Goal: Task Accomplishment & Management: Use online tool/utility

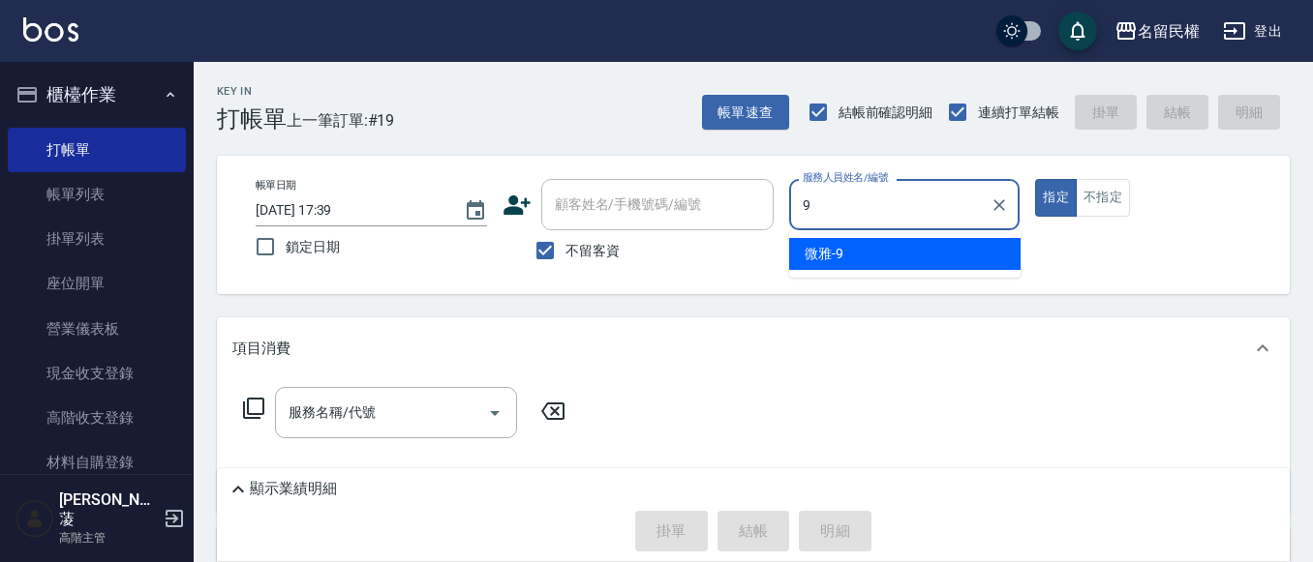
type input "微雅-9"
type button "true"
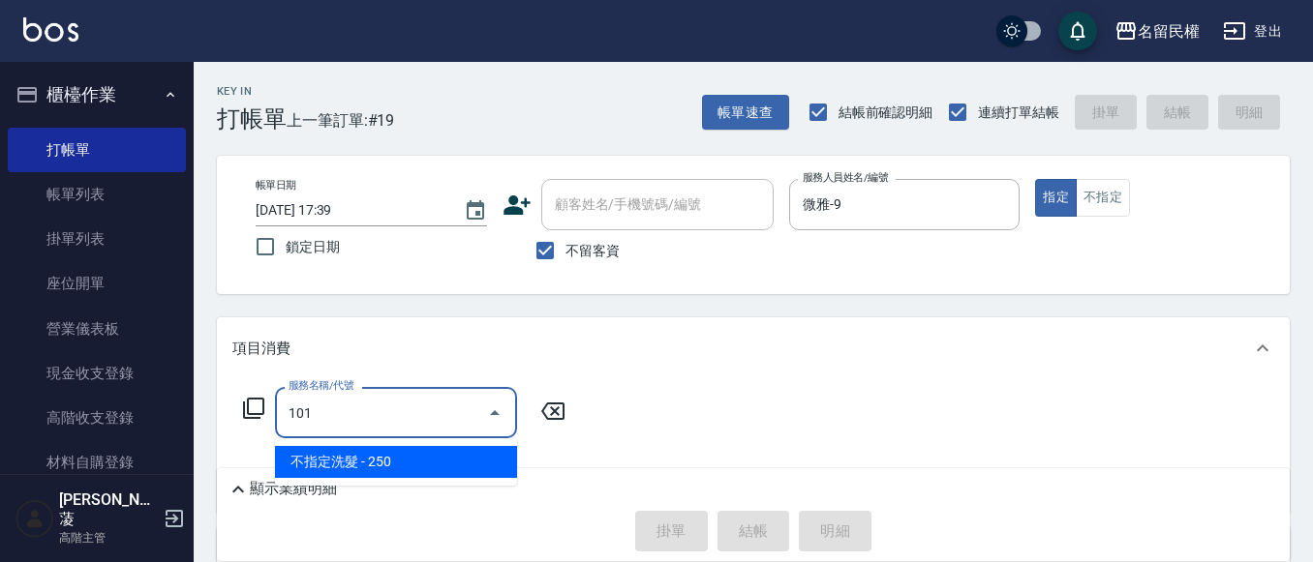
type input "不指定洗髮(101)"
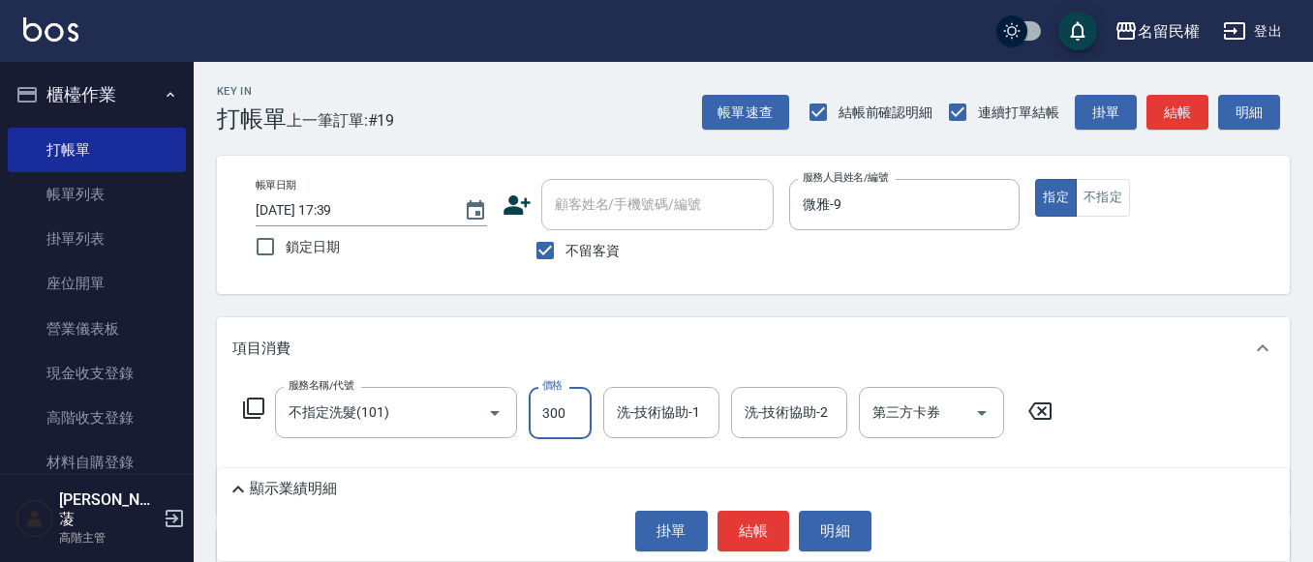
type input "300"
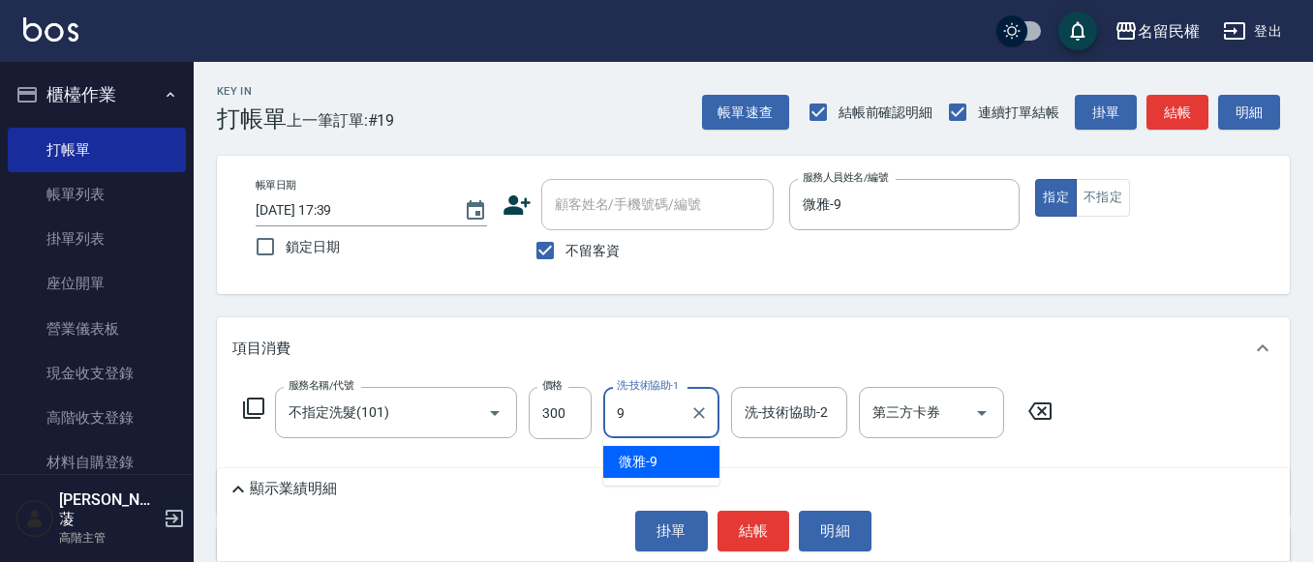
type input "微雅-9"
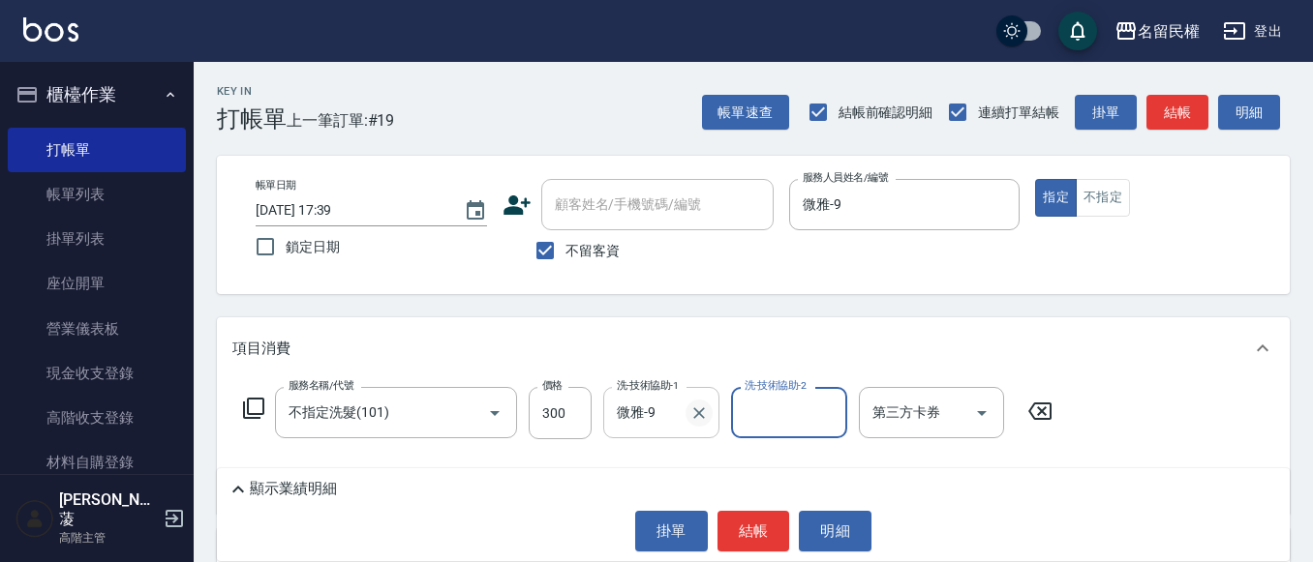
click at [691, 409] on icon "Clear" at bounding box center [698, 413] width 19 height 19
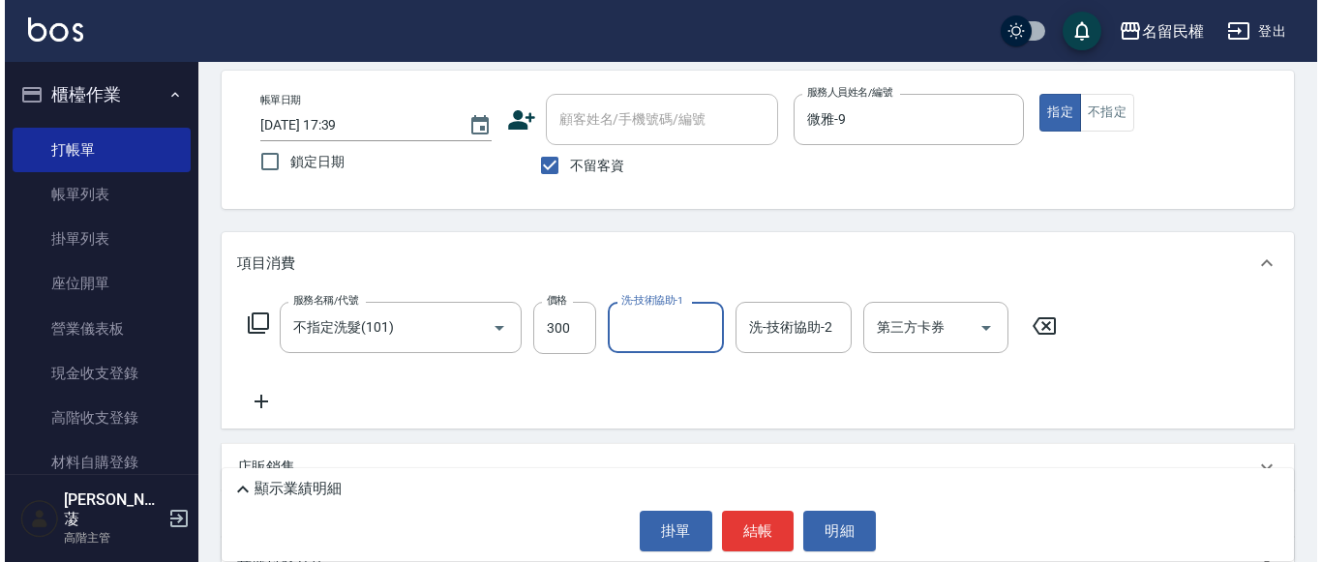
scroll to position [259, 0]
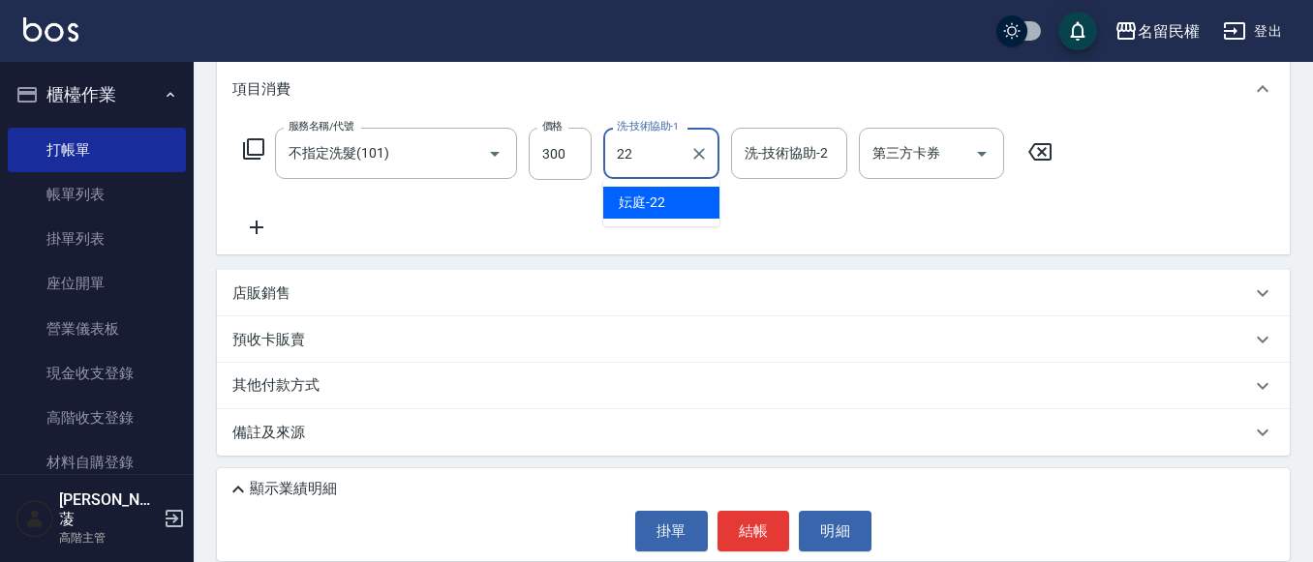
type input "妘庭-22"
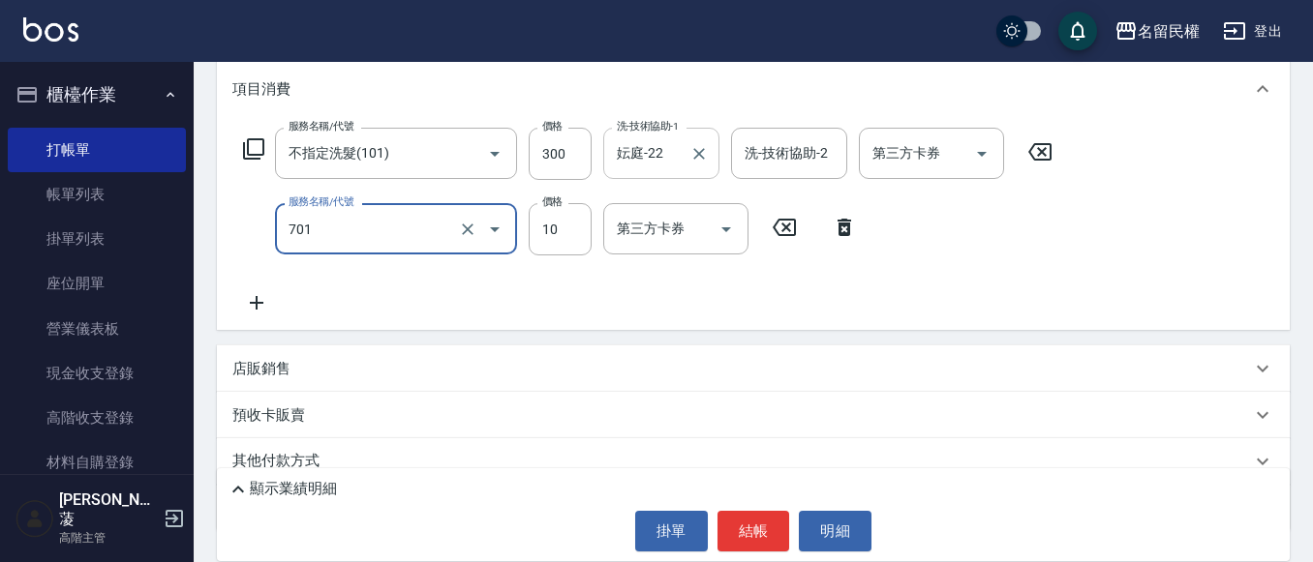
type input "[PERSON_NAME](701)"
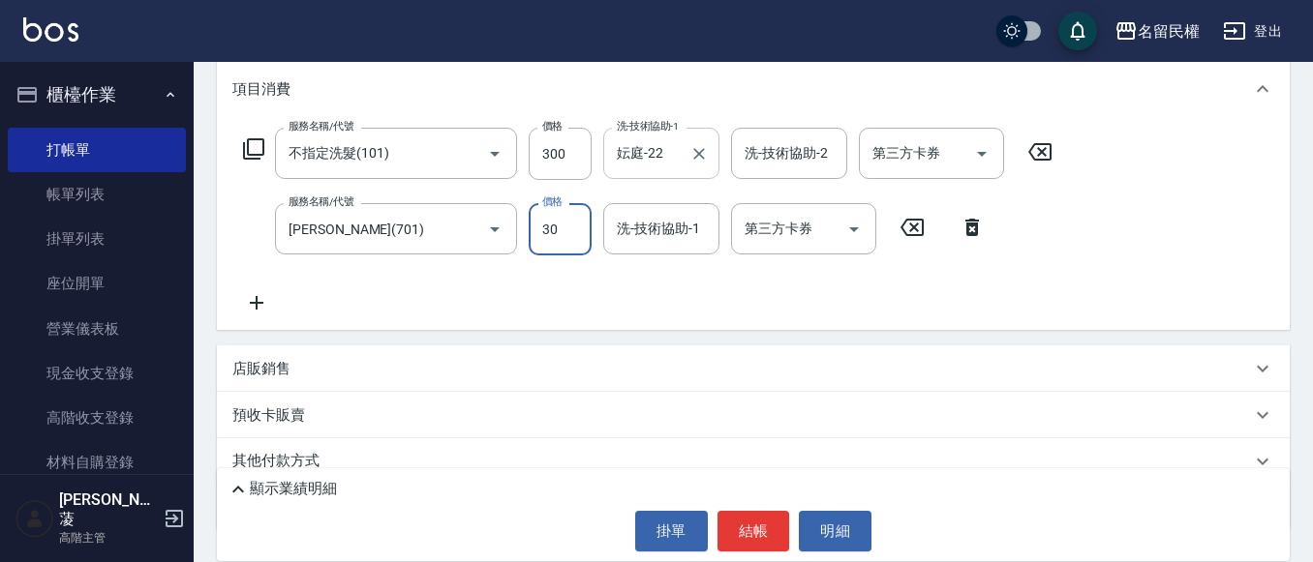
type input "30"
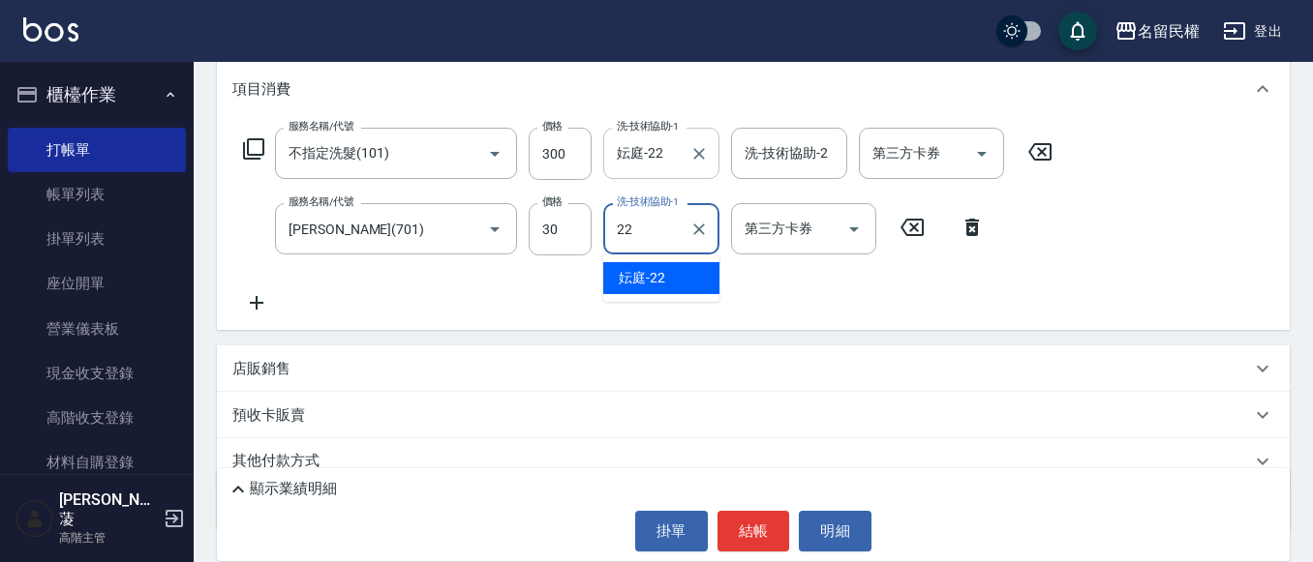
type input "妘庭-22"
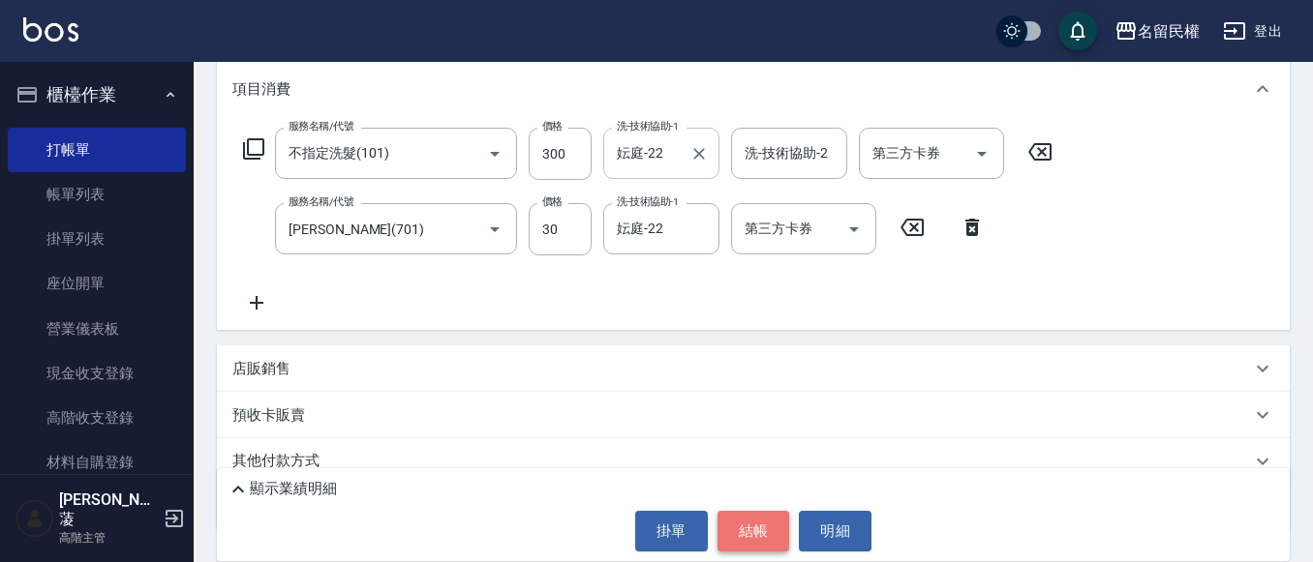
click at [761, 536] on button "結帳" at bounding box center [753, 531] width 73 height 41
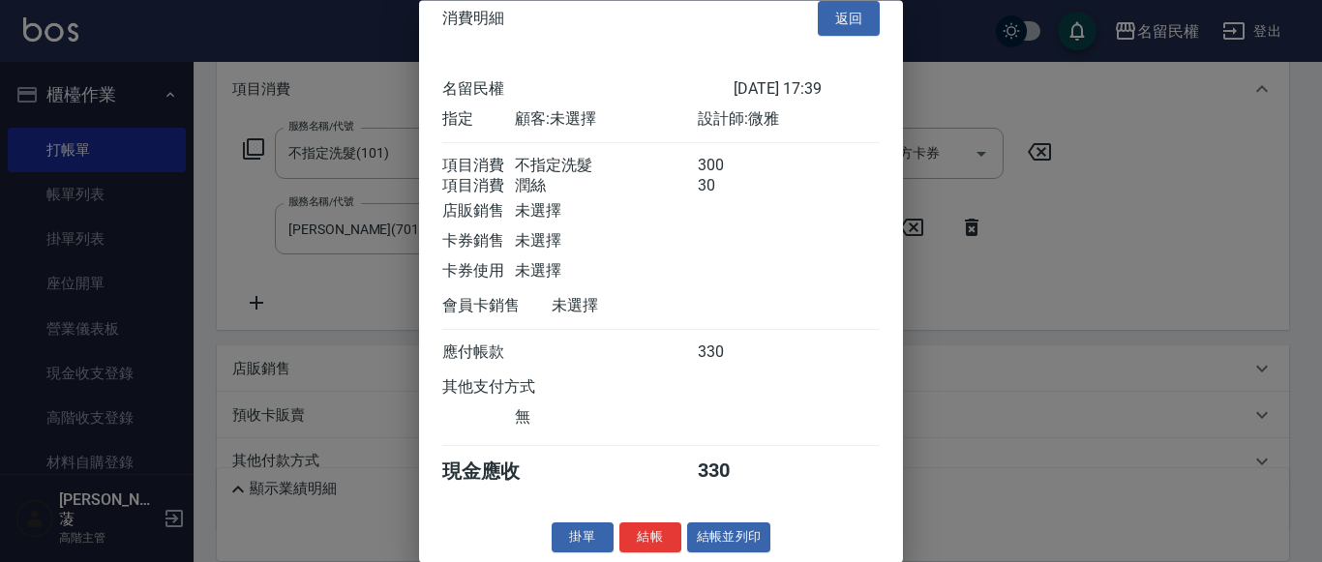
scroll to position [48, 0]
click at [654, 551] on button "結帳" at bounding box center [651, 539] width 62 height 30
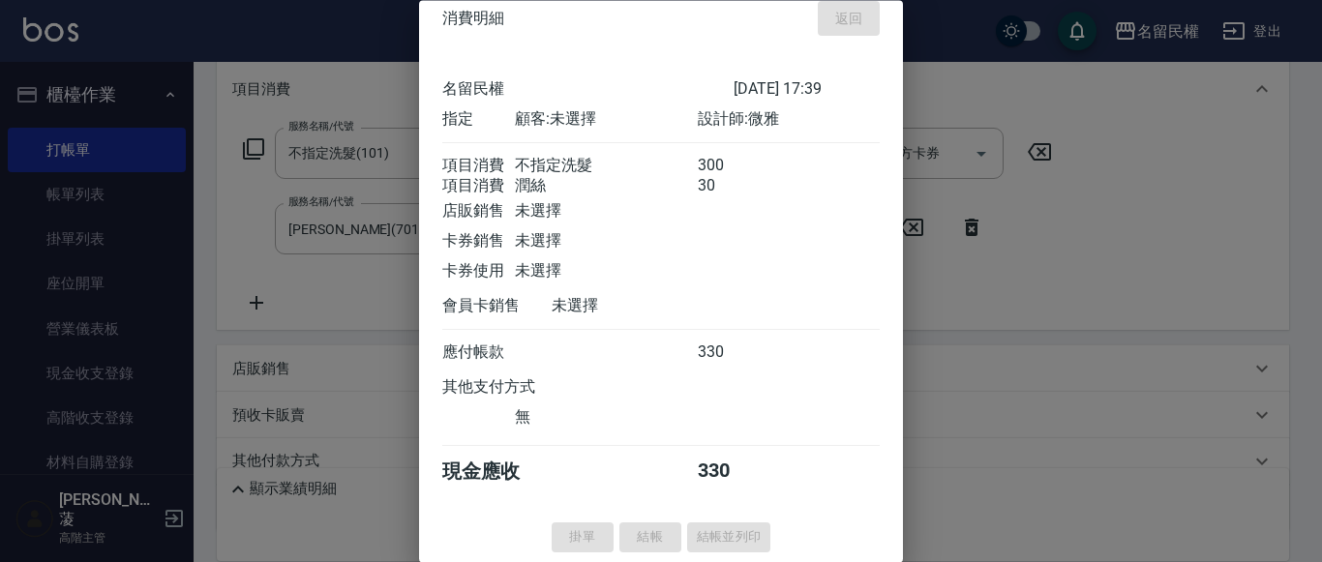
type input "[DATE] 18:28"
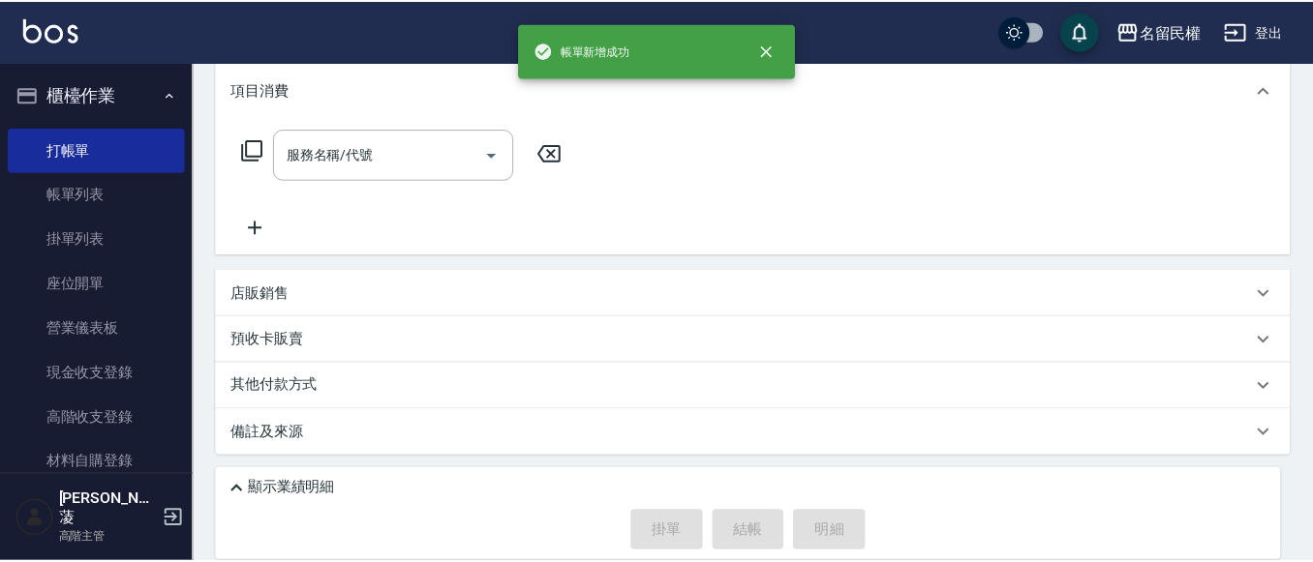
scroll to position [0, 0]
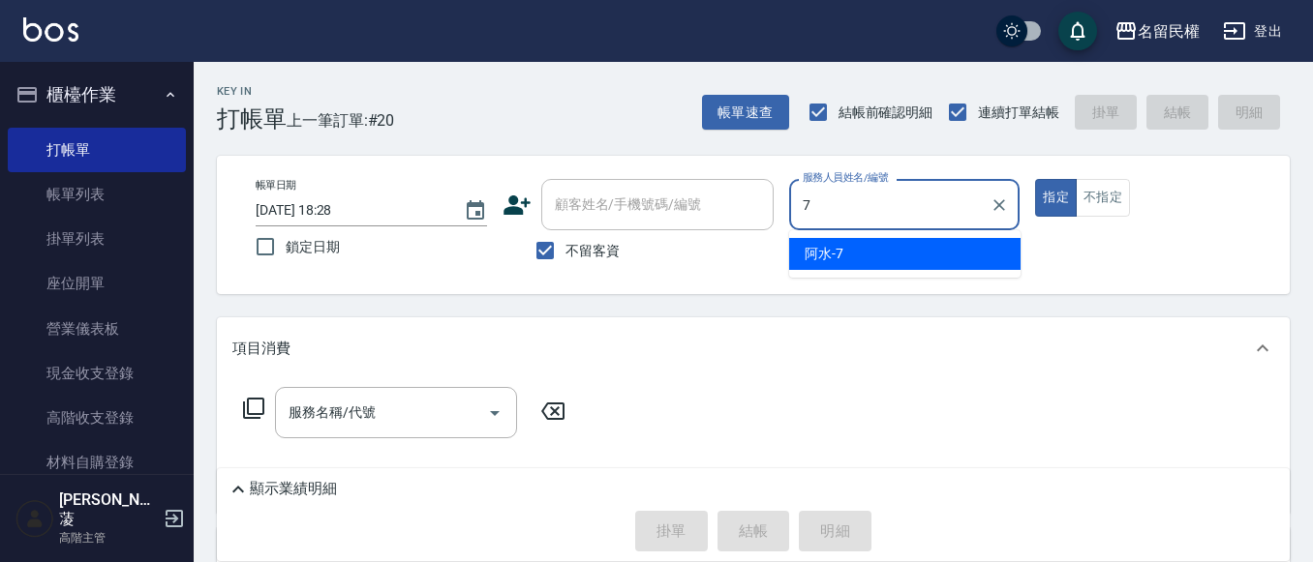
type input "阿水-7"
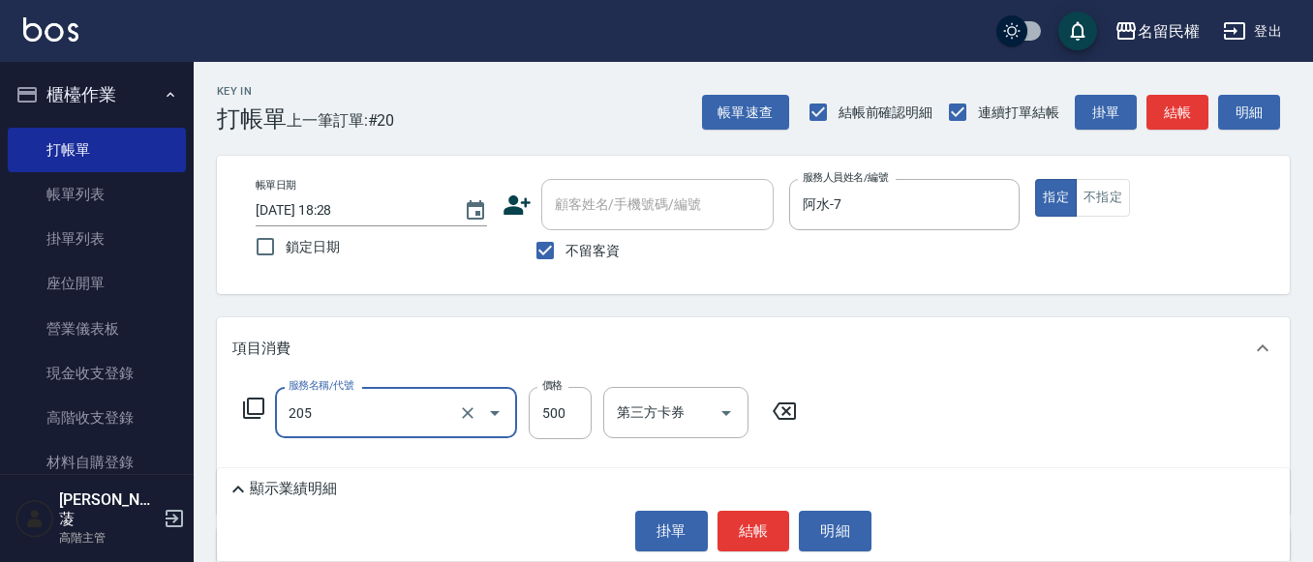
type input "指定洗剪(205)"
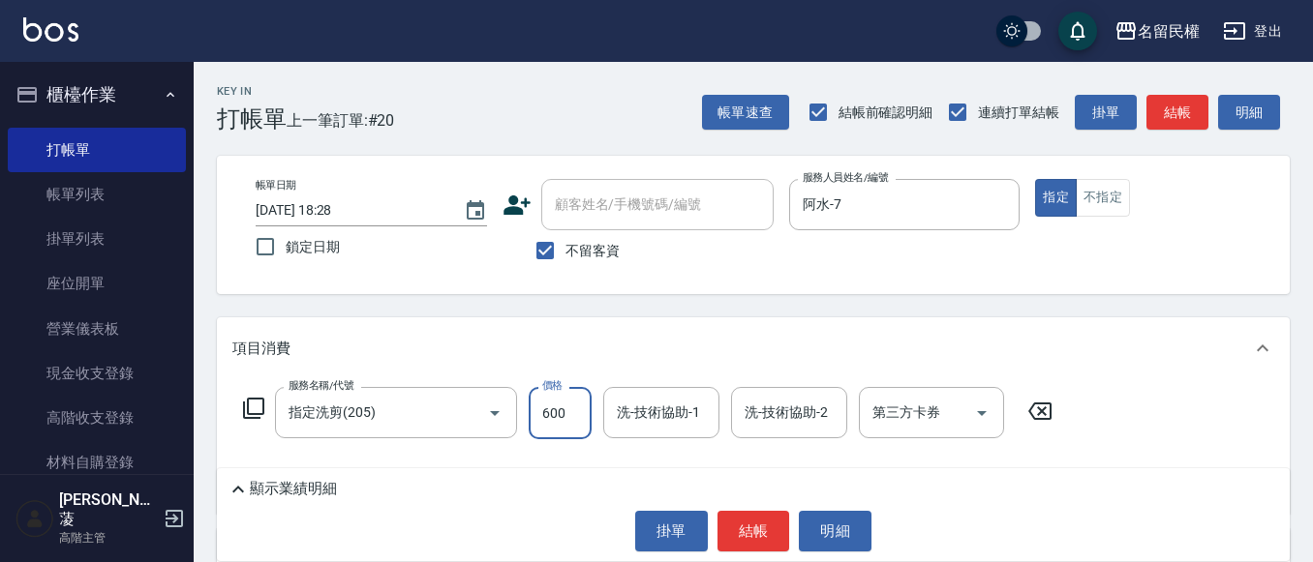
type input "600"
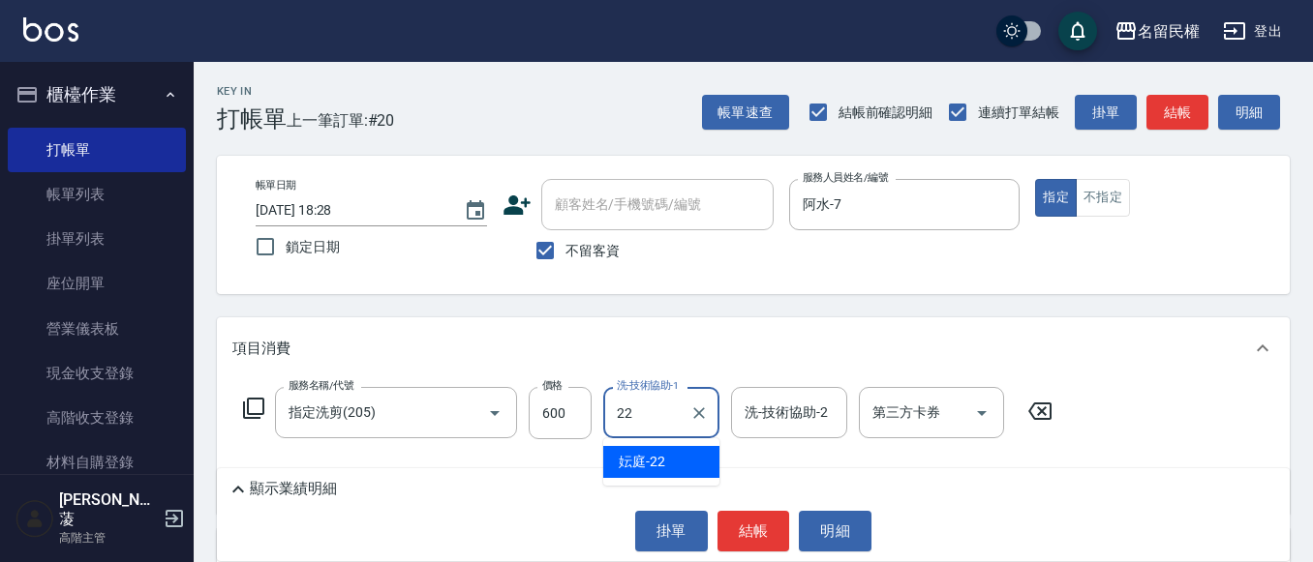
type input "妘庭-22"
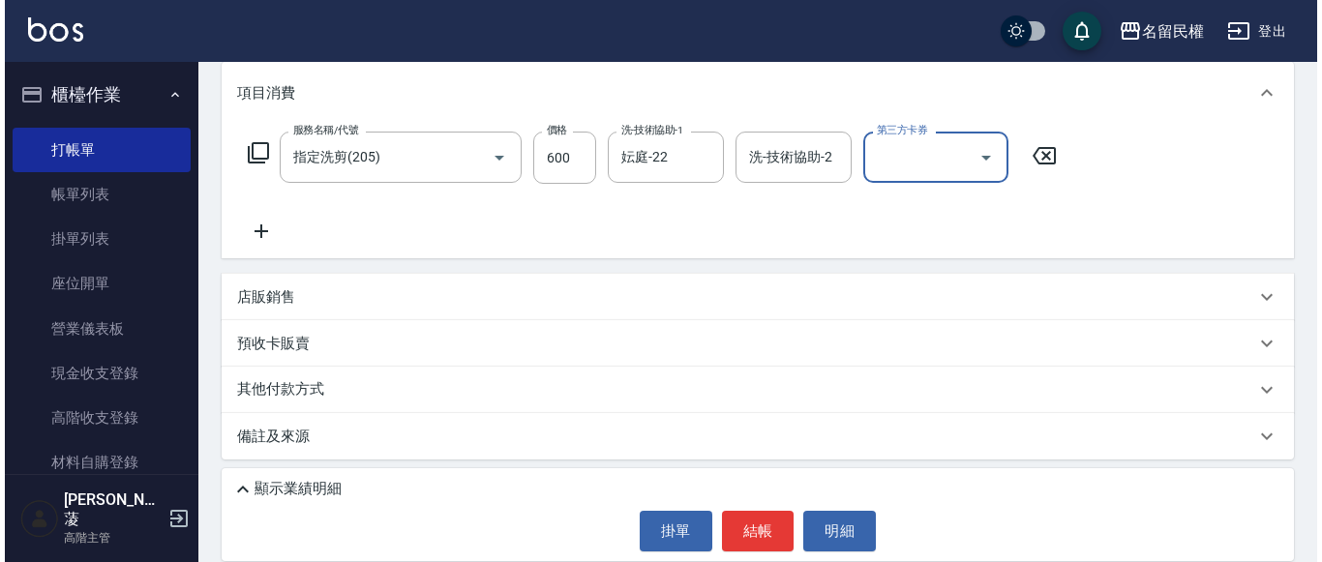
scroll to position [259, 0]
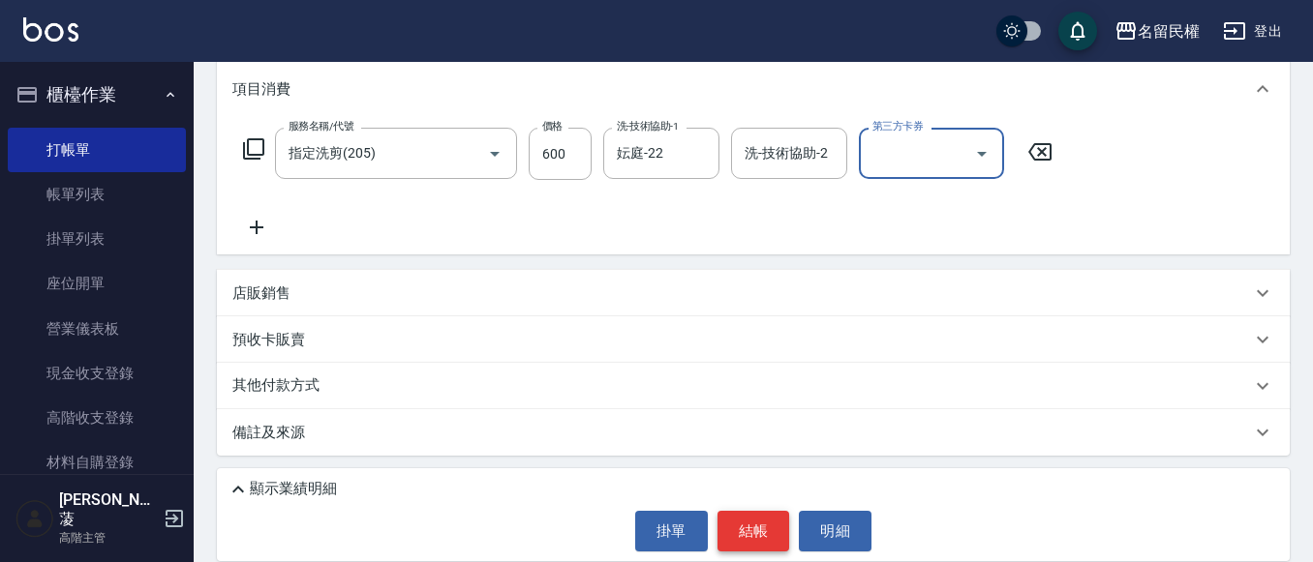
click at [768, 530] on button "結帳" at bounding box center [753, 531] width 73 height 41
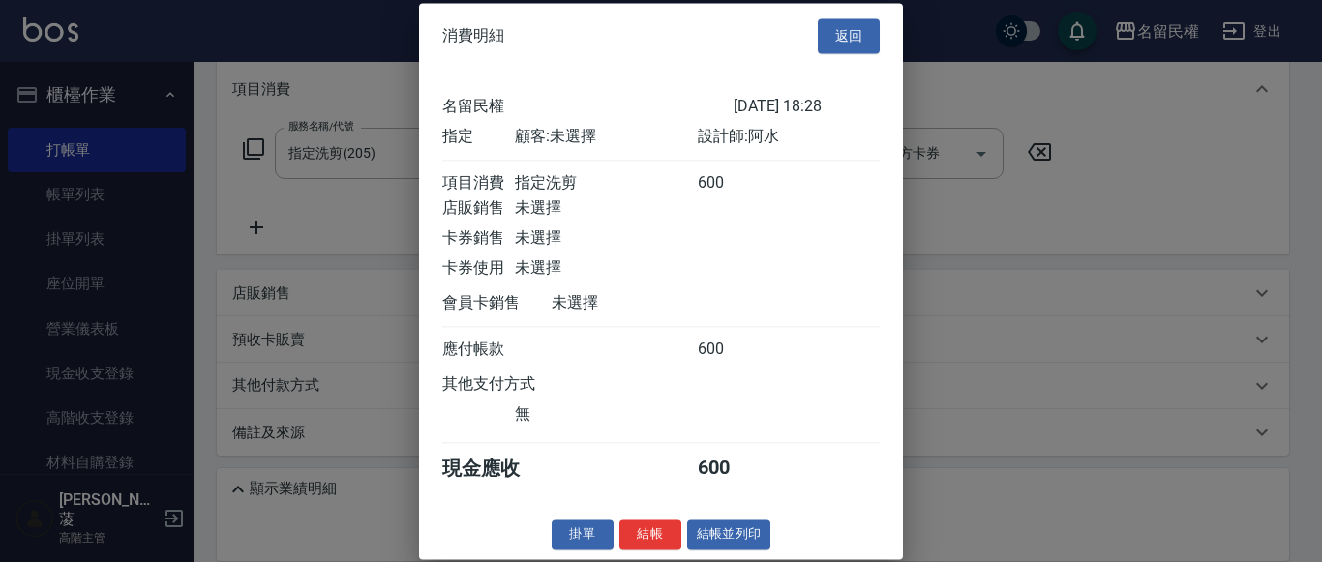
scroll to position [25, 0]
click at [645, 533] on button "結帳" at bounding box center [651, 535] width 62 height 30
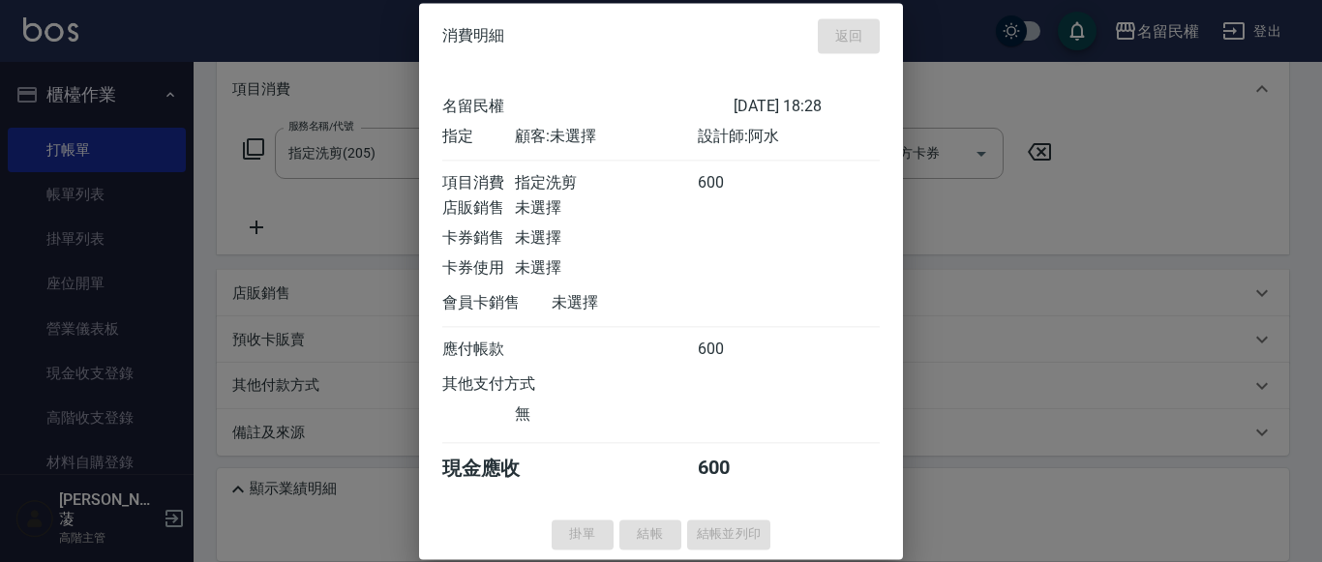
type input "[DATE] 18:29"
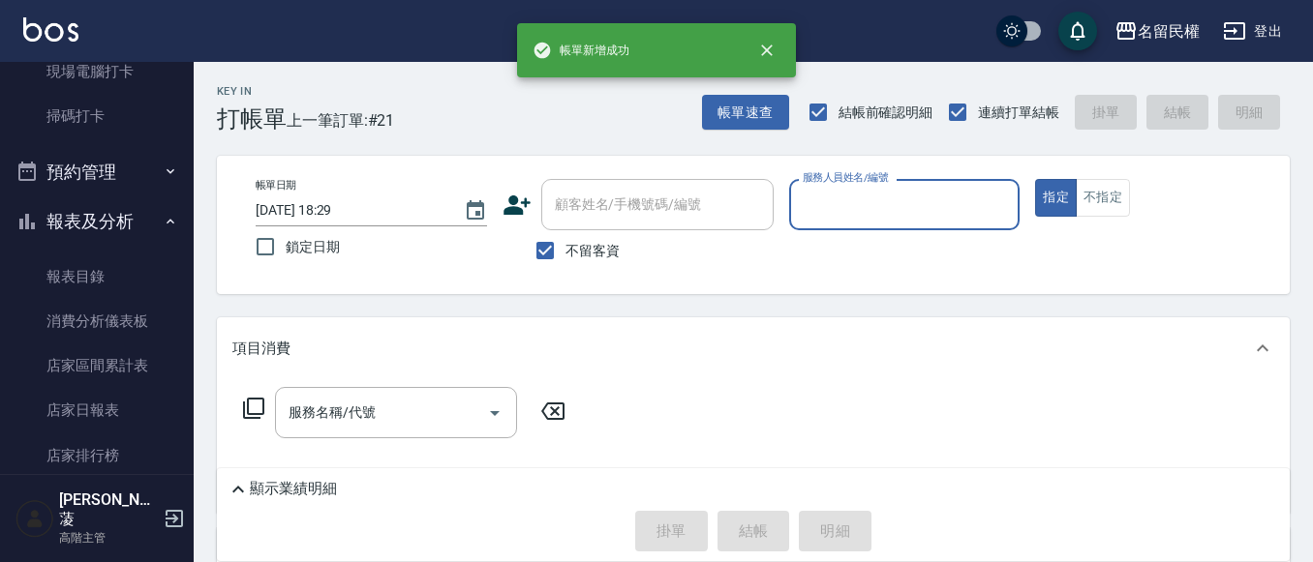
scroll to position [775, 0]
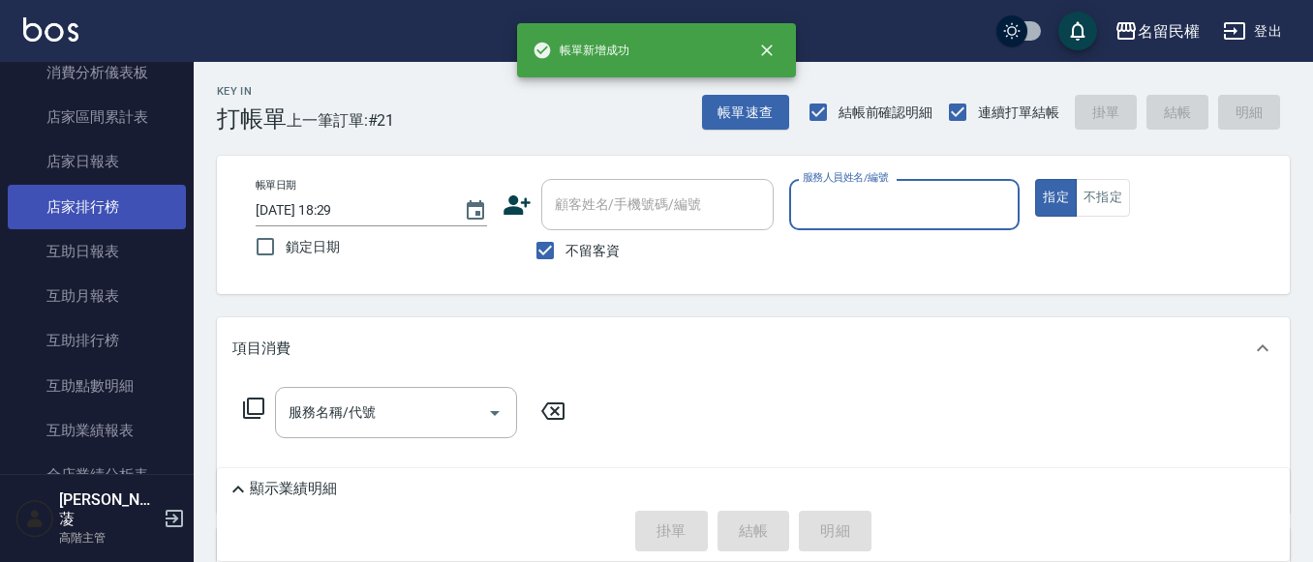
click at [118, 227] on link "店家排行榜" at bounding box center [97, 207] width 178 height 45
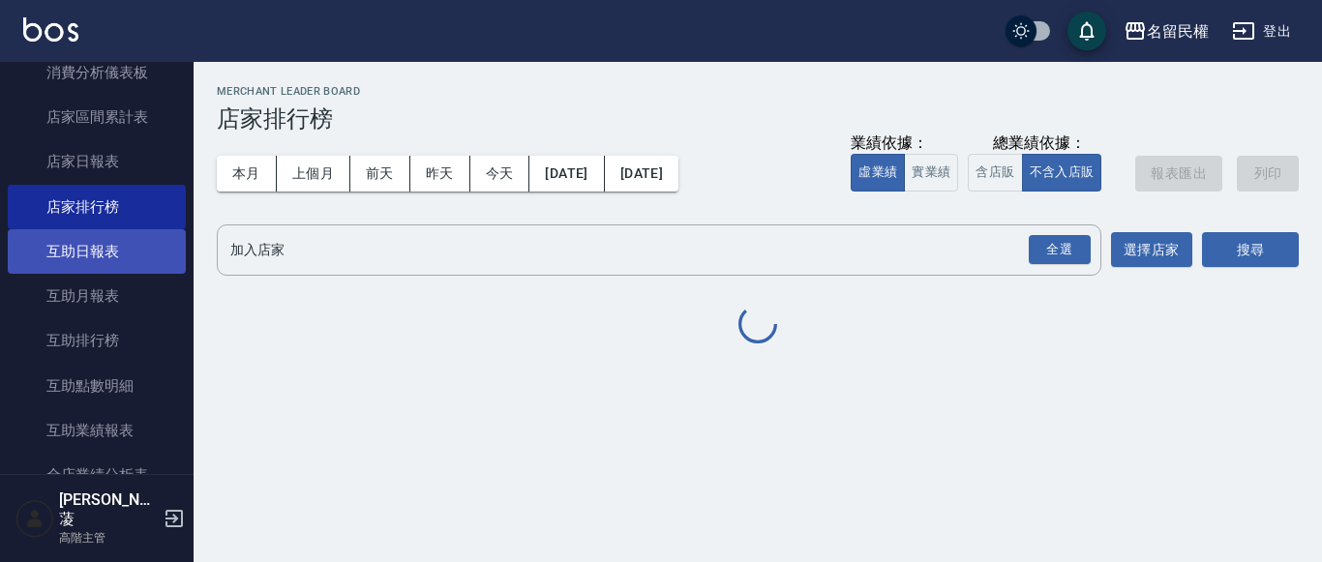
click at [112, 266] on link "互助日報表" at bounding box center [97, 251] width 178 height 45
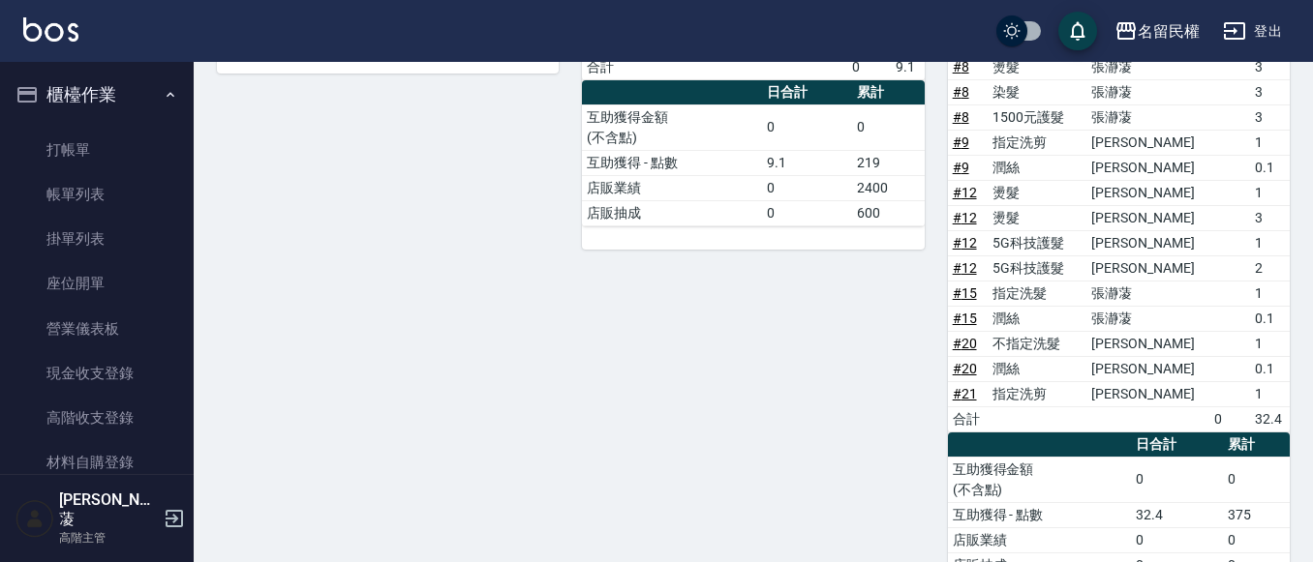
scroll to position [474, 0]
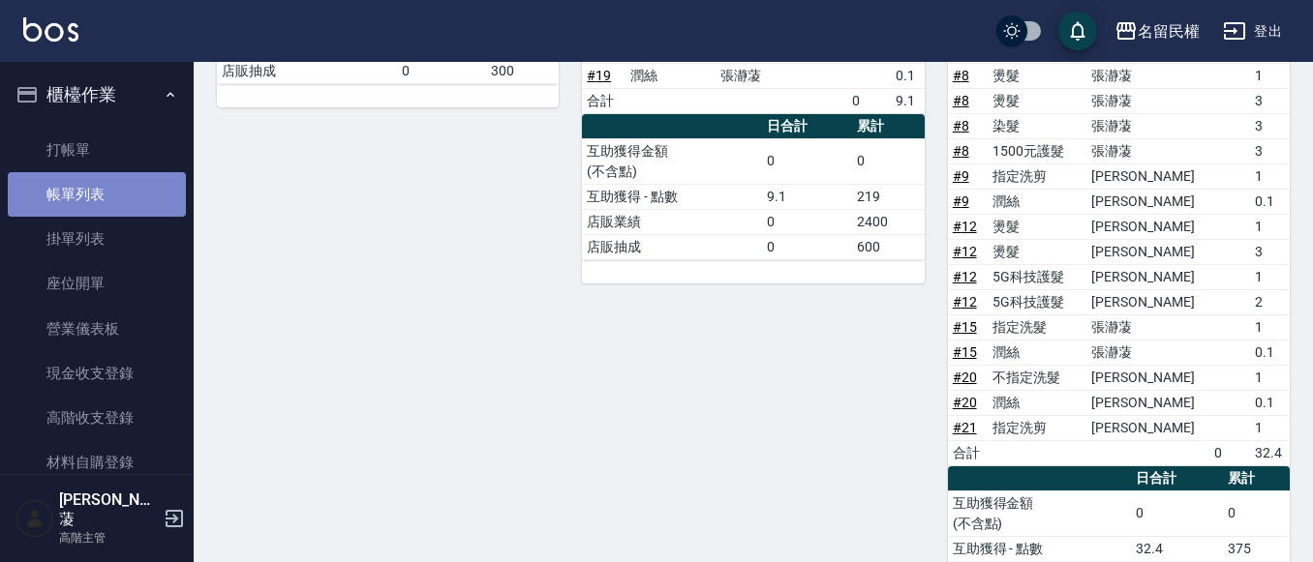
click at [141, 194] on link "帳單列表" at bounding box center [97, 194] width 178 height 45
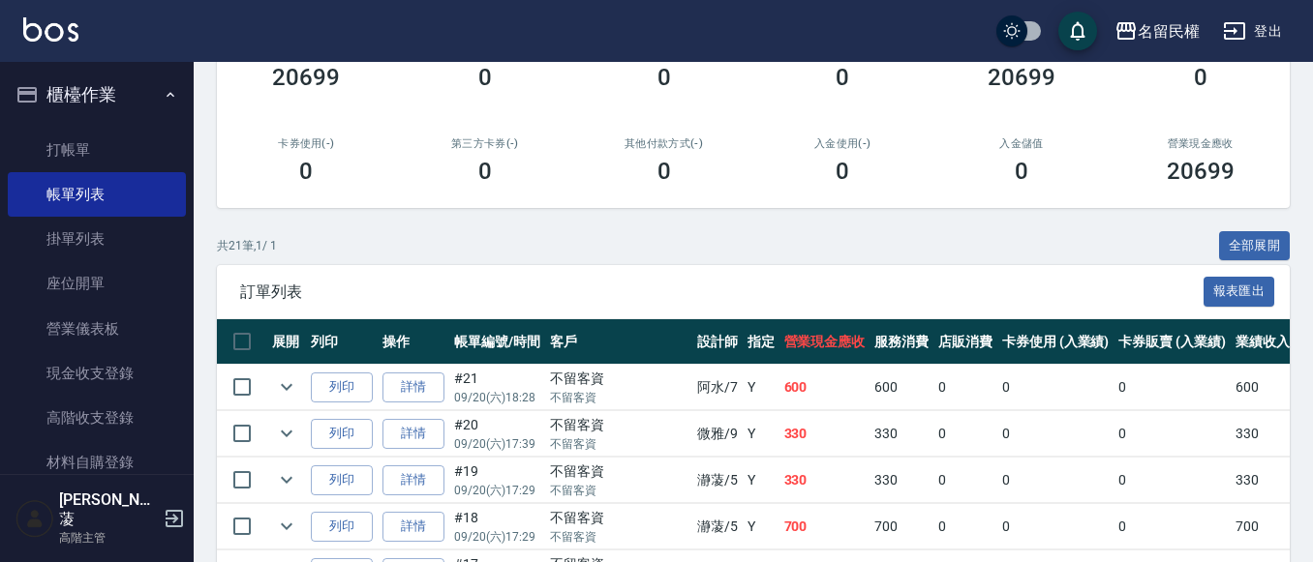
scroll to position [290, 0]
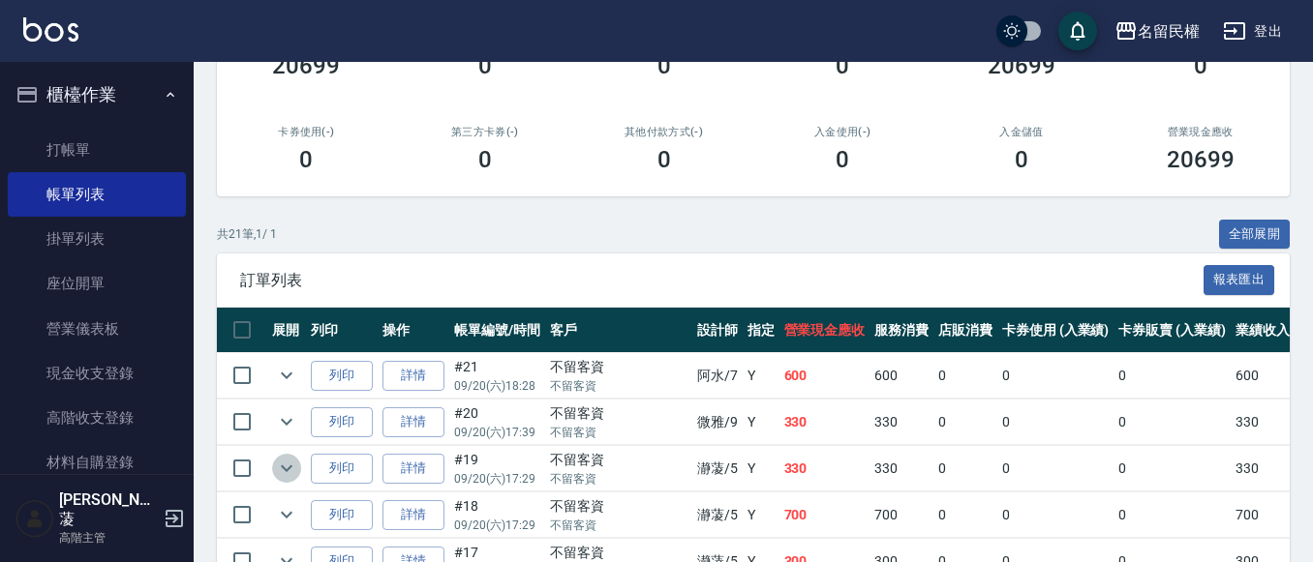
click at [277, 457] on icon "expand row" at bounding box center [286, 468] width 23 height 23
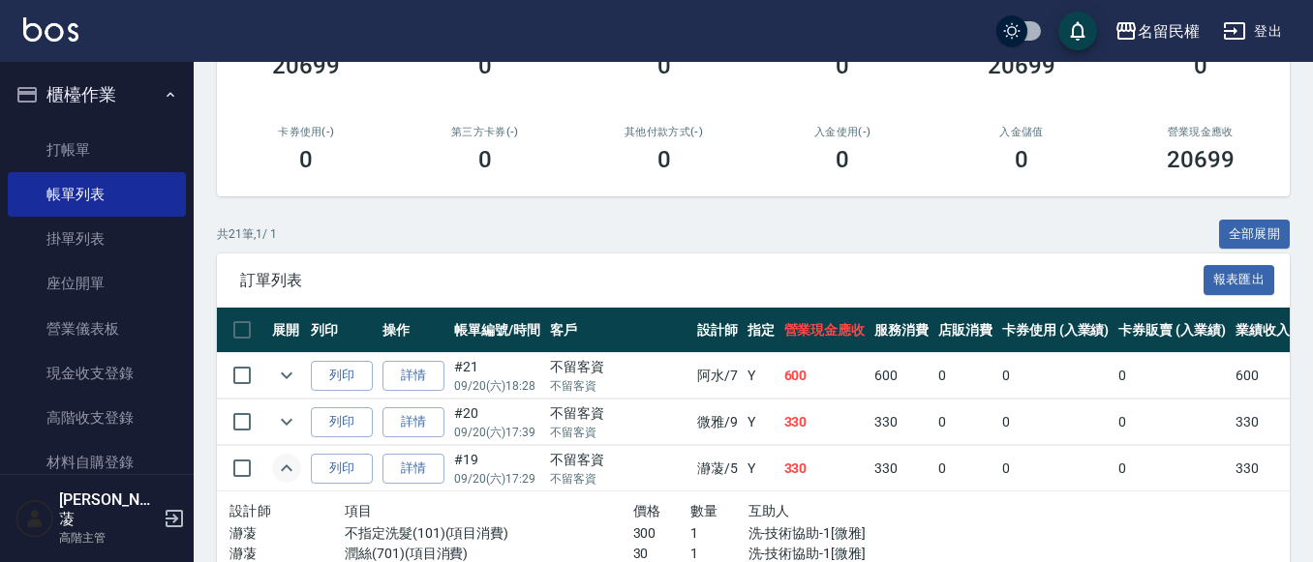
scroll to position [387, 0]
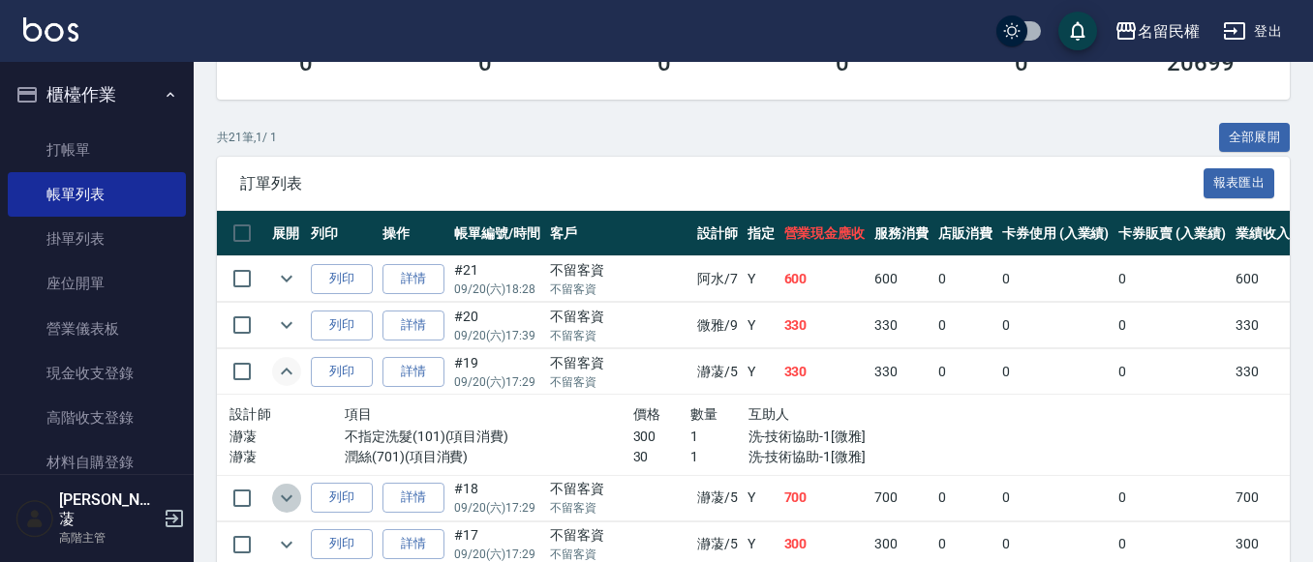
click at [280, 488] on icon "expand row" at bounding box center [286, 498] width 23 height 23
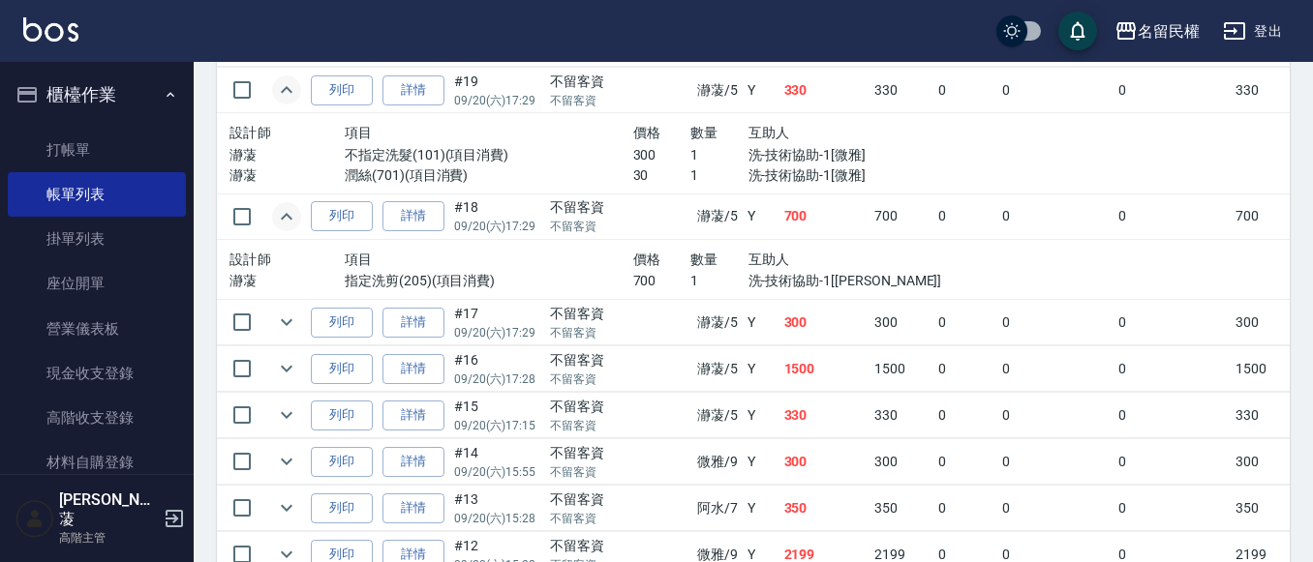
scroll to position [678, 0]
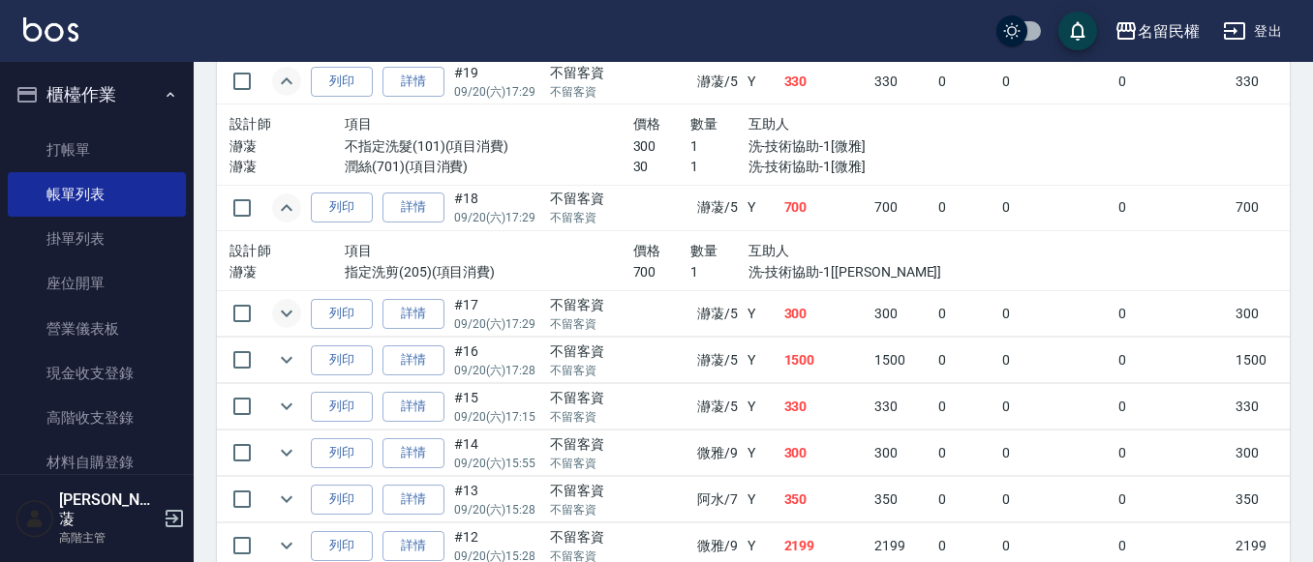
click at [281, 310] on icon "expand row" at bounding box center [286, 313] width 23 height 23
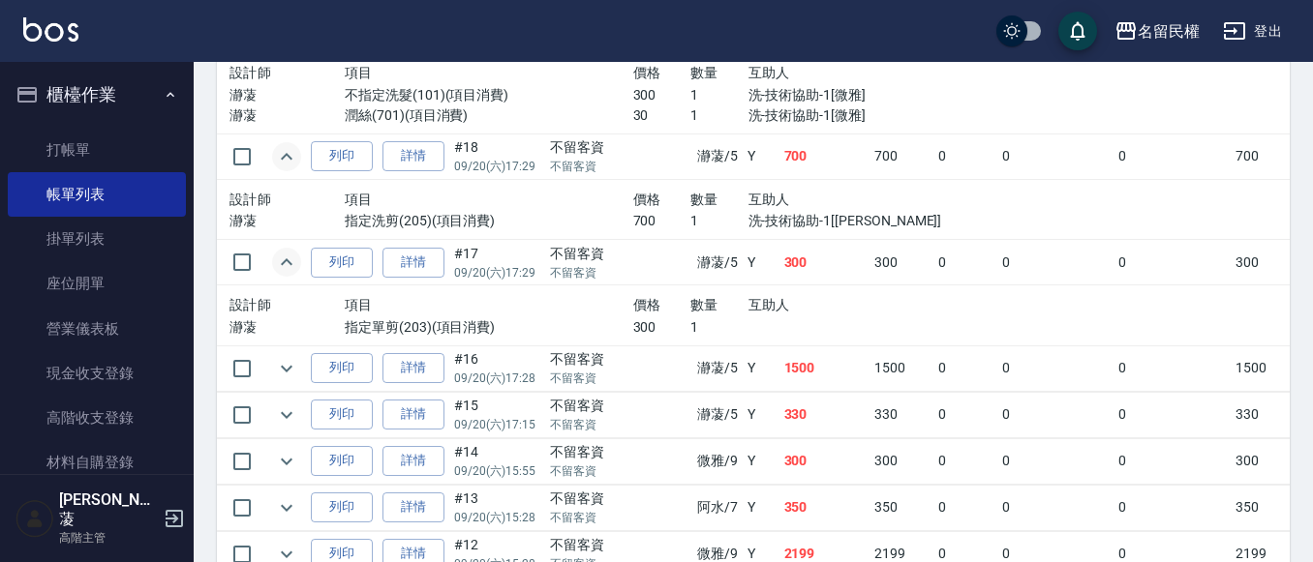
scroll to position [775, 0]
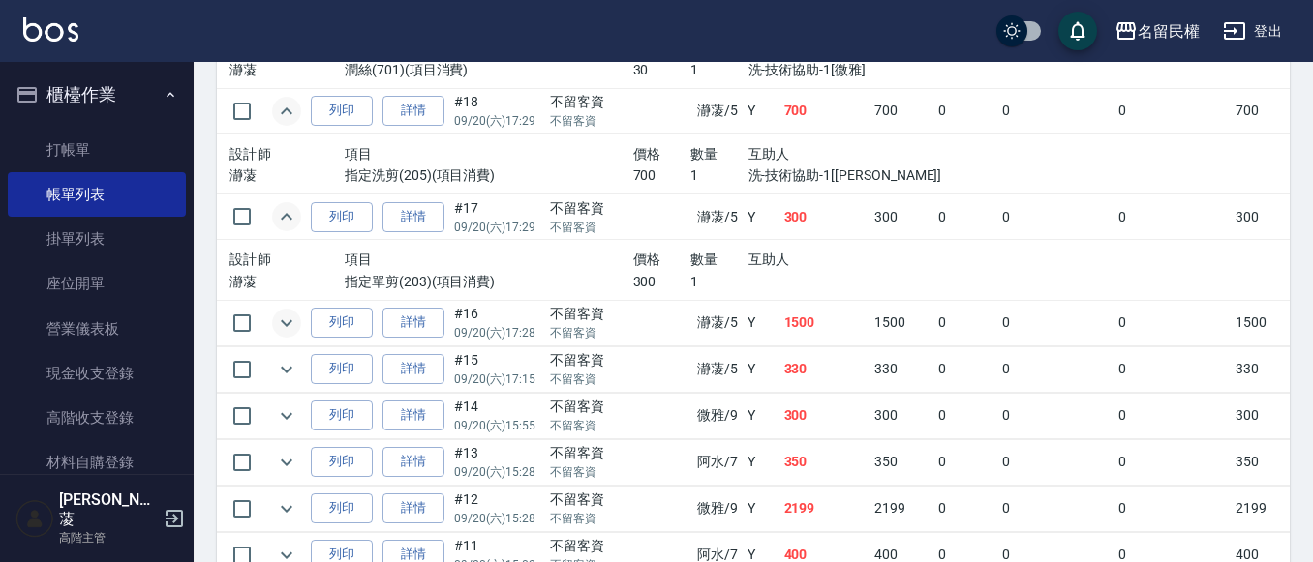
click at [282, 318] on icon "expand row" at bounding box center [286, 323] width 23 height 23
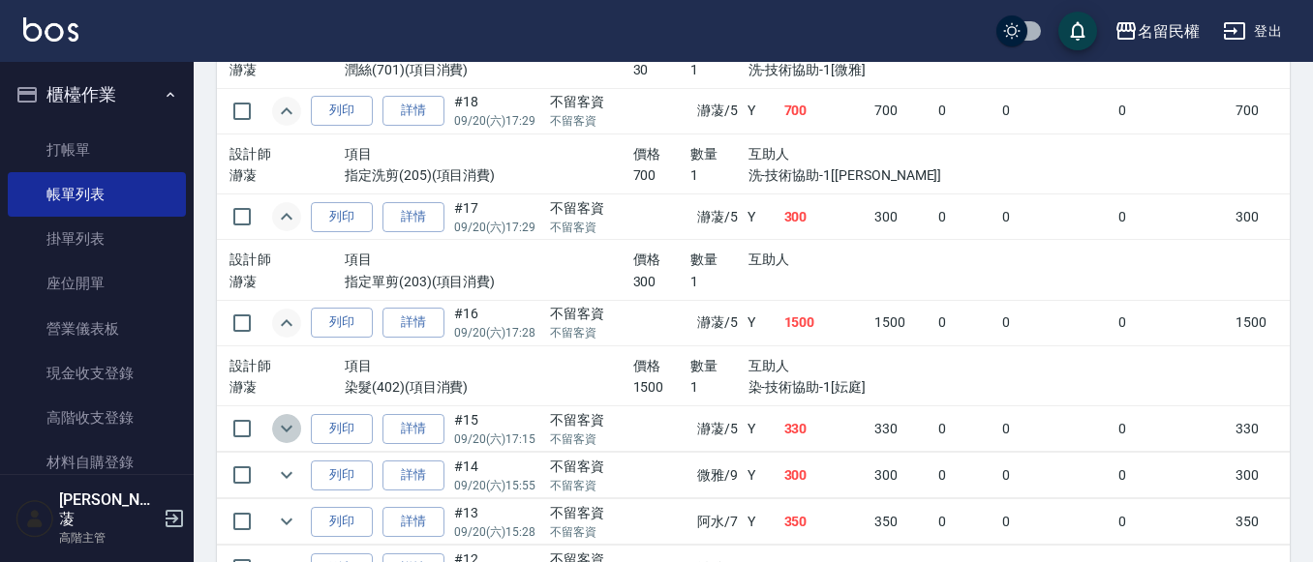
click at [282, 423] on icon "expand row" at bounding box center [286, 428] width 23 height 23
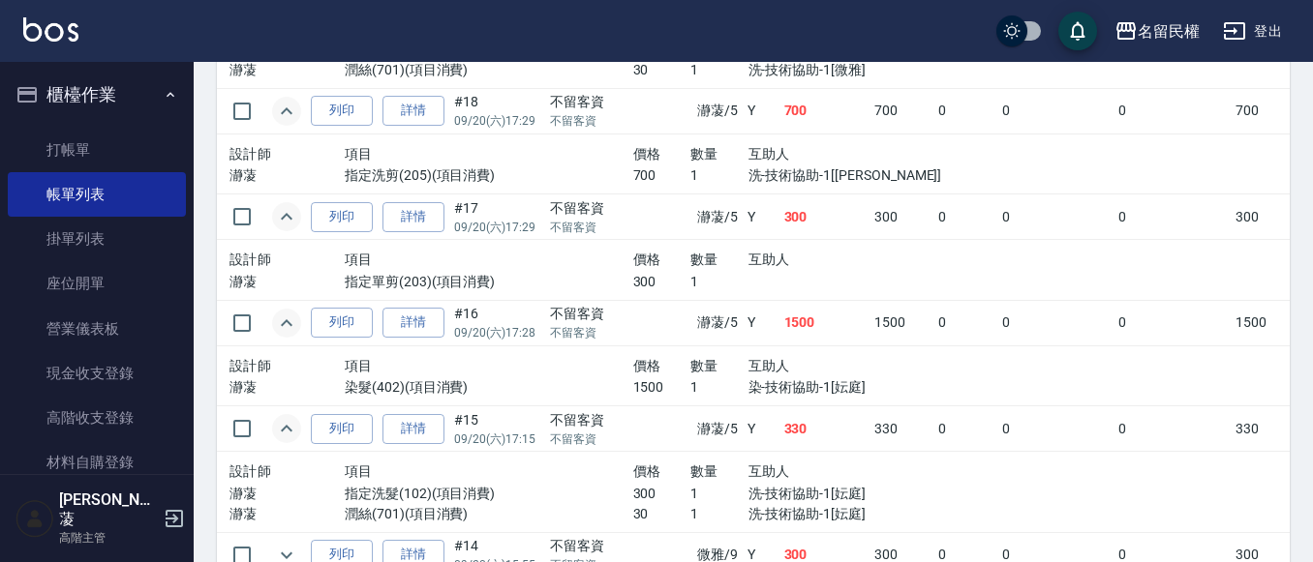
scroll to position [968, 0]
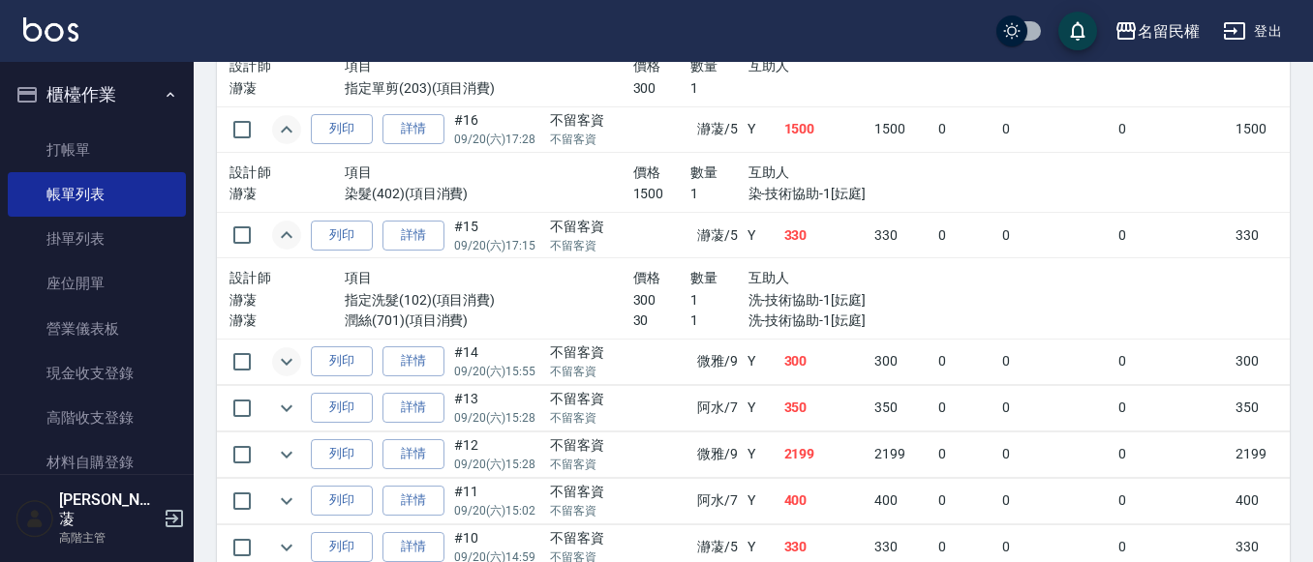
click at [290, 363] on icon "expand row" at bounding box center [286, 361] width 23 height 23
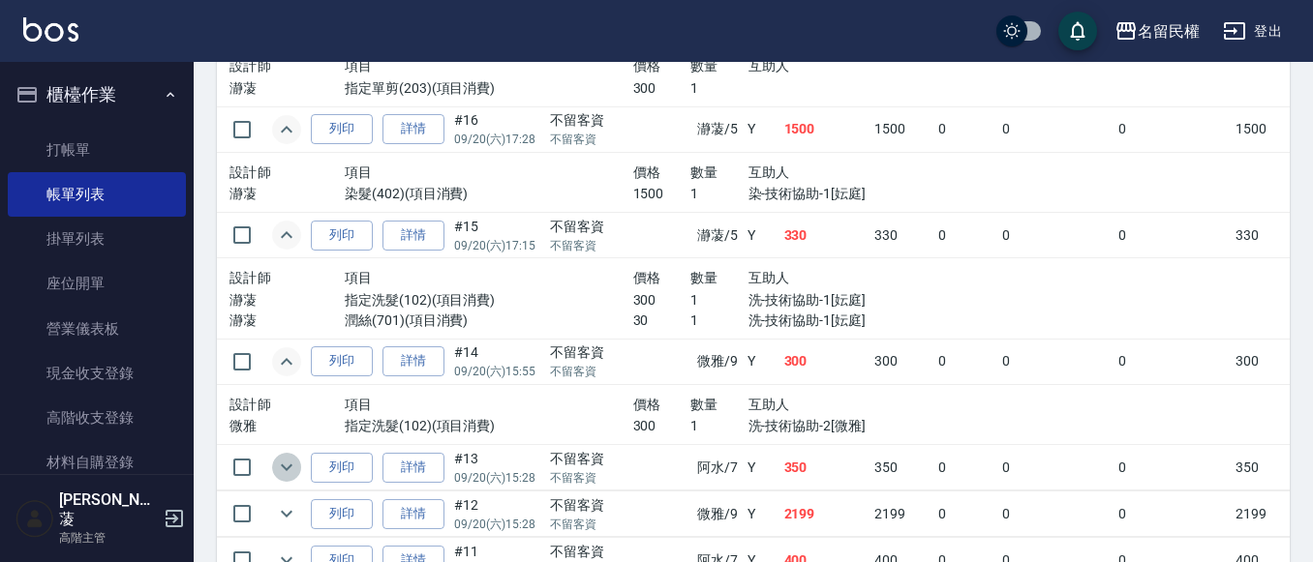
click at [284, 464] on icon "expand row" at bounding box center [286, 467] width 23 height 23
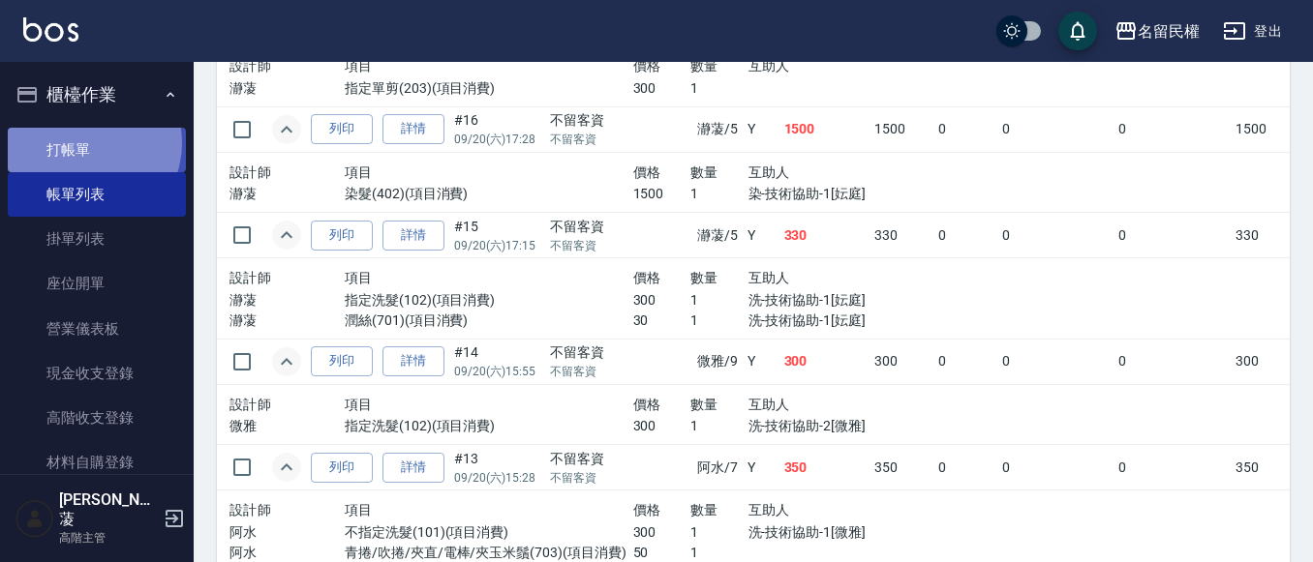
click at [81, 142] on link "打帳單" at bounding box center [97, 150] width 178 height 45
